Goal: Task Accomplishment & Management: Manage account settings

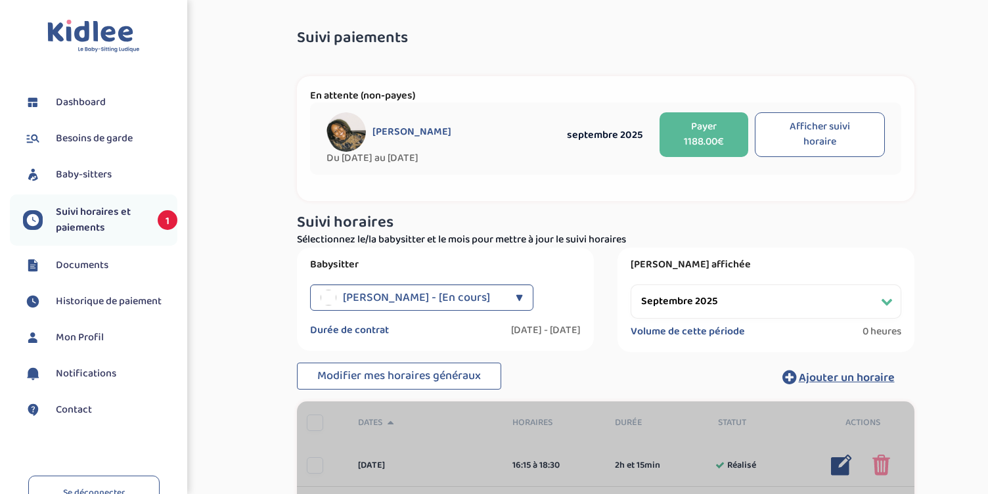
select select "septembre 2025"
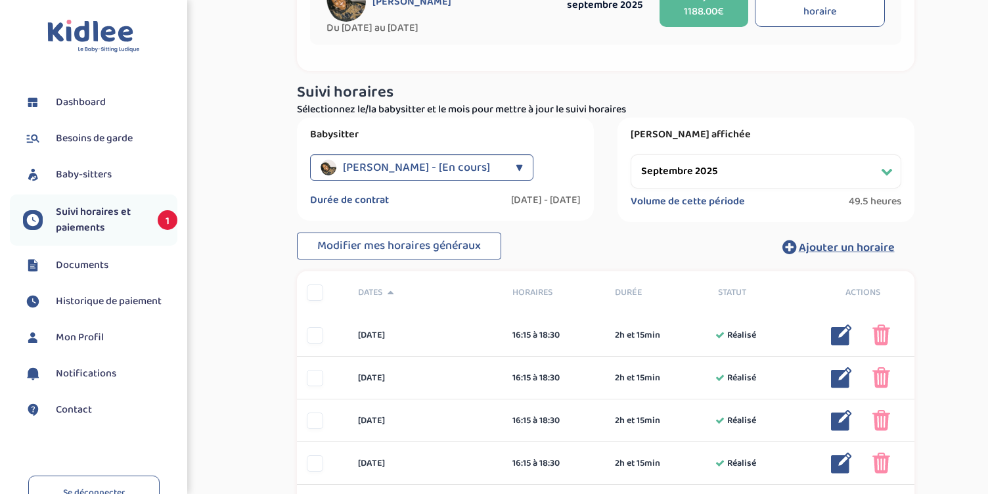
scroll to position [167, 0]
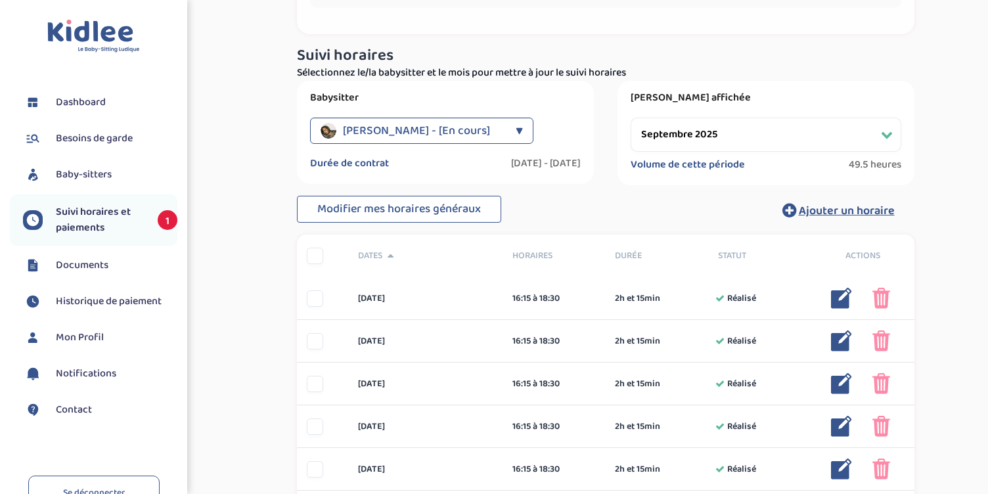
click at [315, 260] on div at bounding box center [315, 256] width 16 height 16
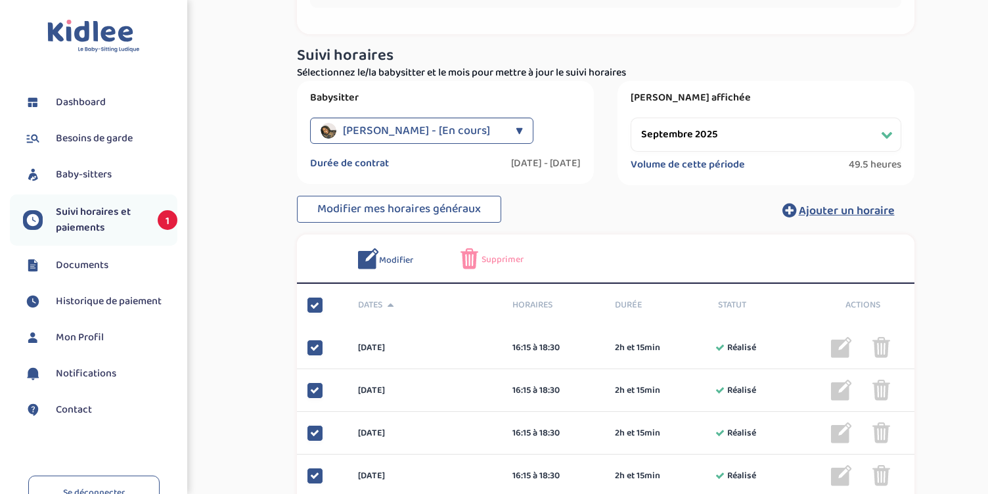
click at [498, 260] on span "Supprimer" at bounding box center [503, 260] width 42 height 14
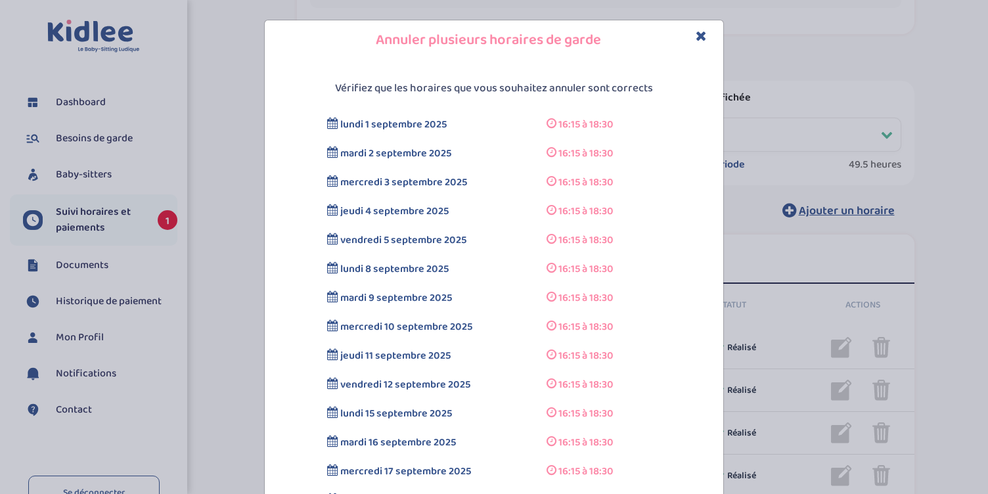
scroll to position [371, 0]
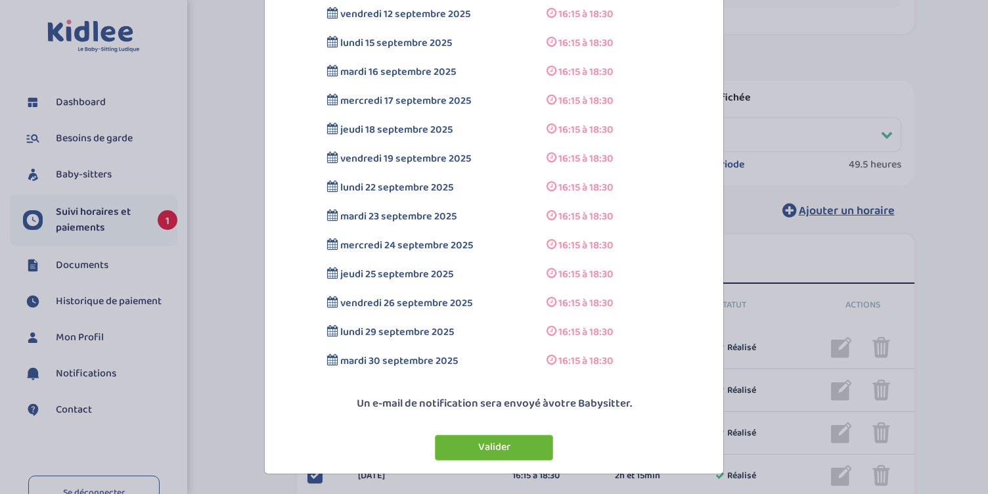
click at [501, 446] on button "Valider" at bounding box center [494, 448] width 118 height 26
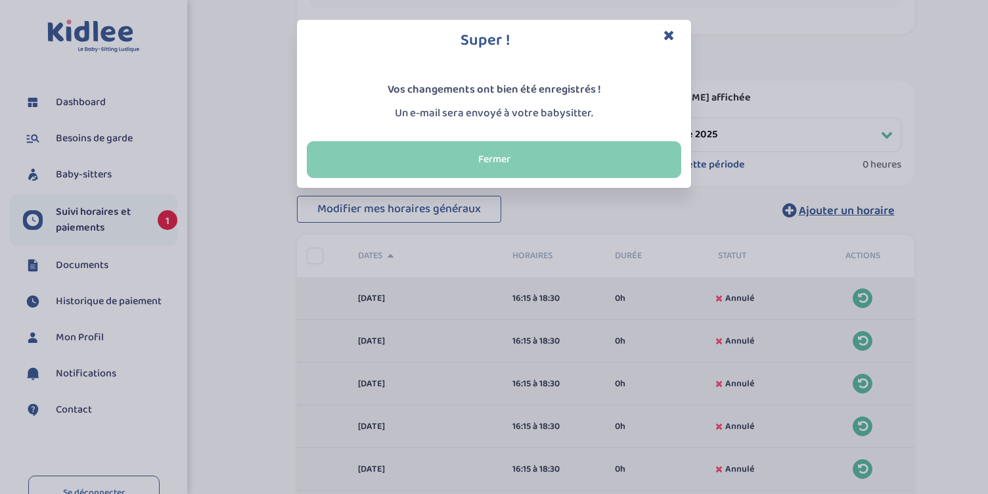
click at [526, 161] on button "Fermer" at bounding box center [494, 159] width 375 height 37
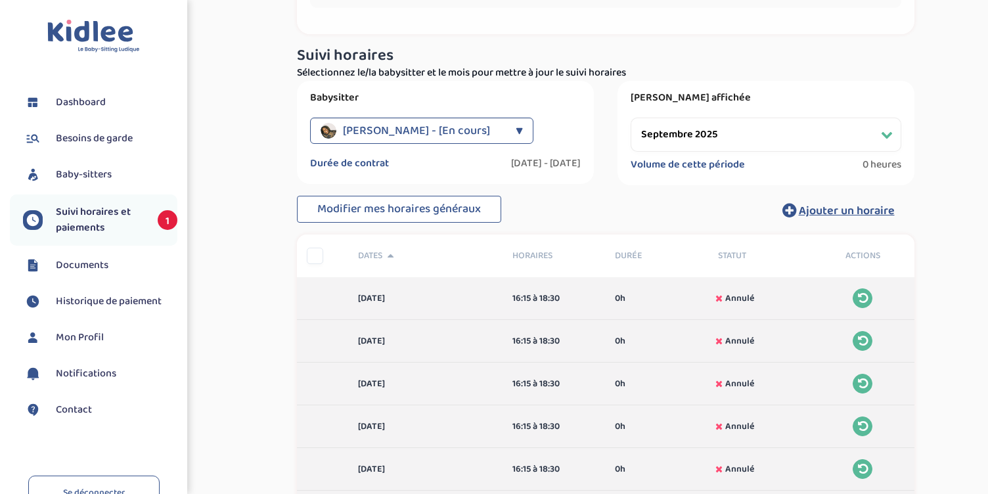
click at [398, 126] on span "[PERSON_NAME] - [En cours]" at bounding box center [416, 131] width 147 height 26
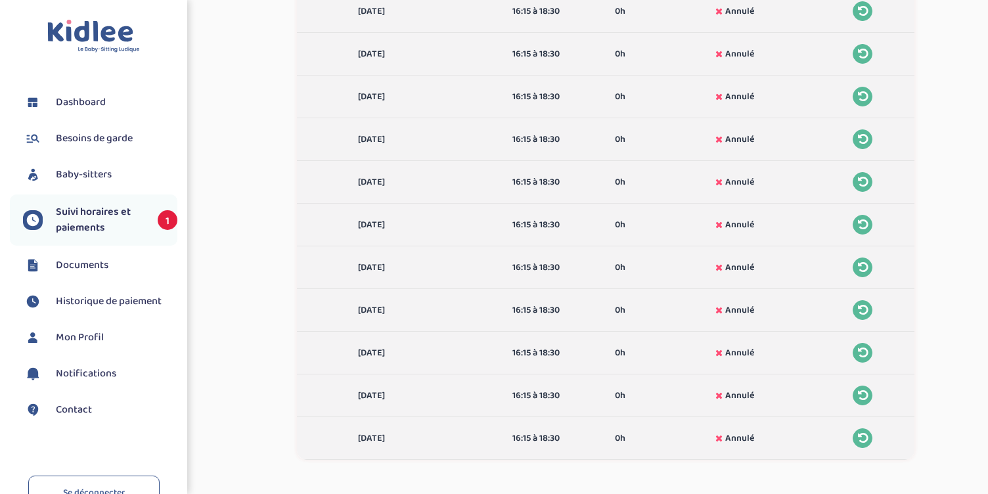
scroll to position [1009, 0]
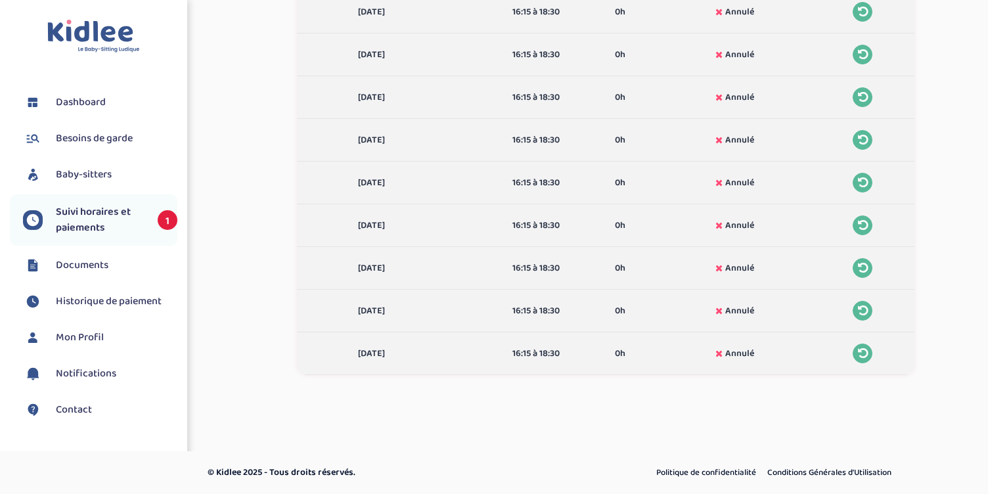
click at [103, 217] on span "Suivi horaires et paiements" at bounding box center [100, 220] width 89 height 32
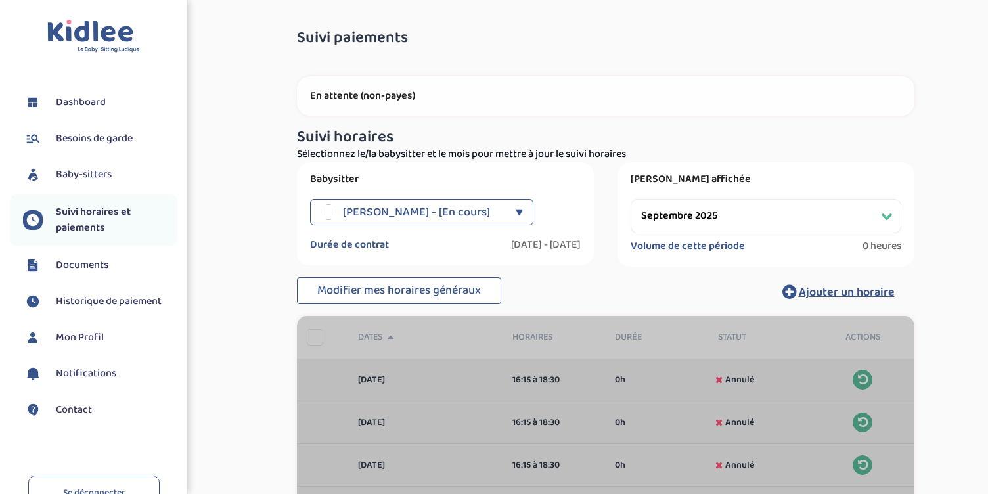
select select "septembre 2025"
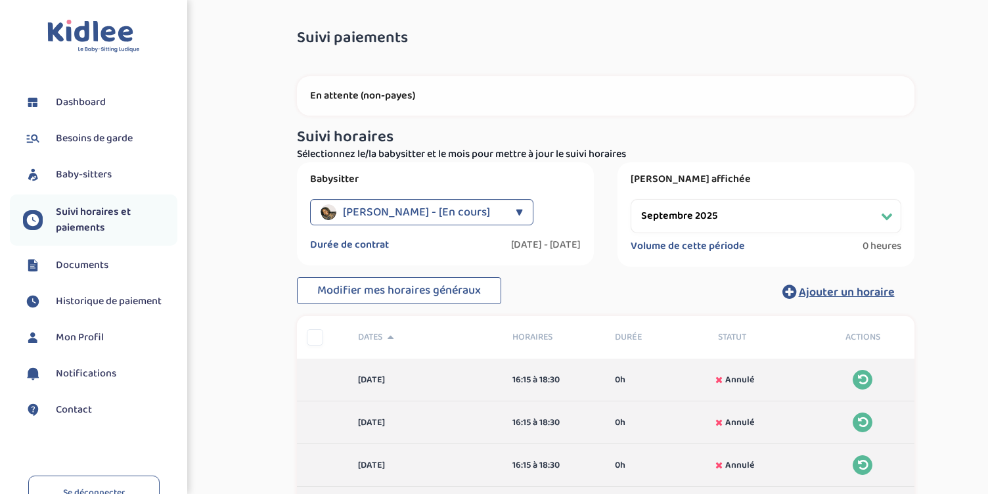
click at [98, 177] on span "Baby-sitters" at bounding box center [84, 175] width 56 height 16
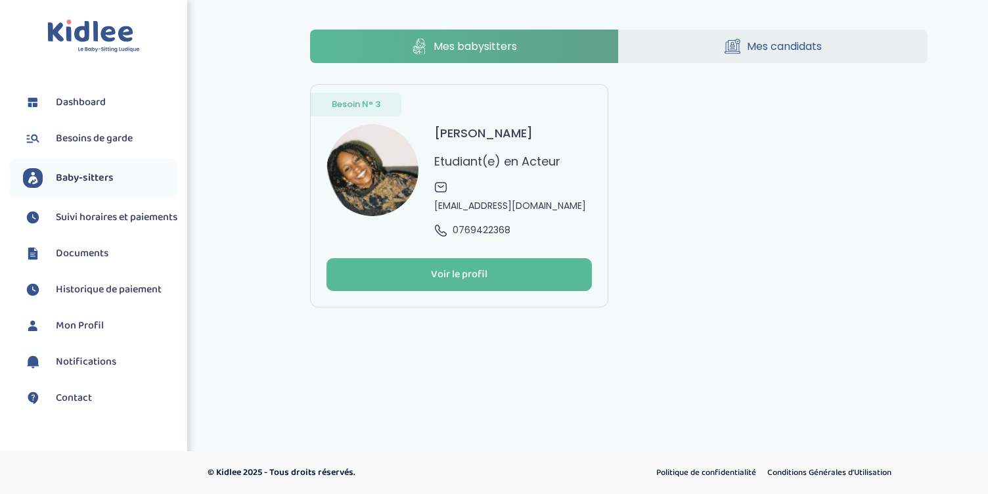
click at [785, 46] on span "Mes candidats" at bounding box center [784, 46] width 75 height 16
